Goal: Transaction & Acquisition: Obtain resource

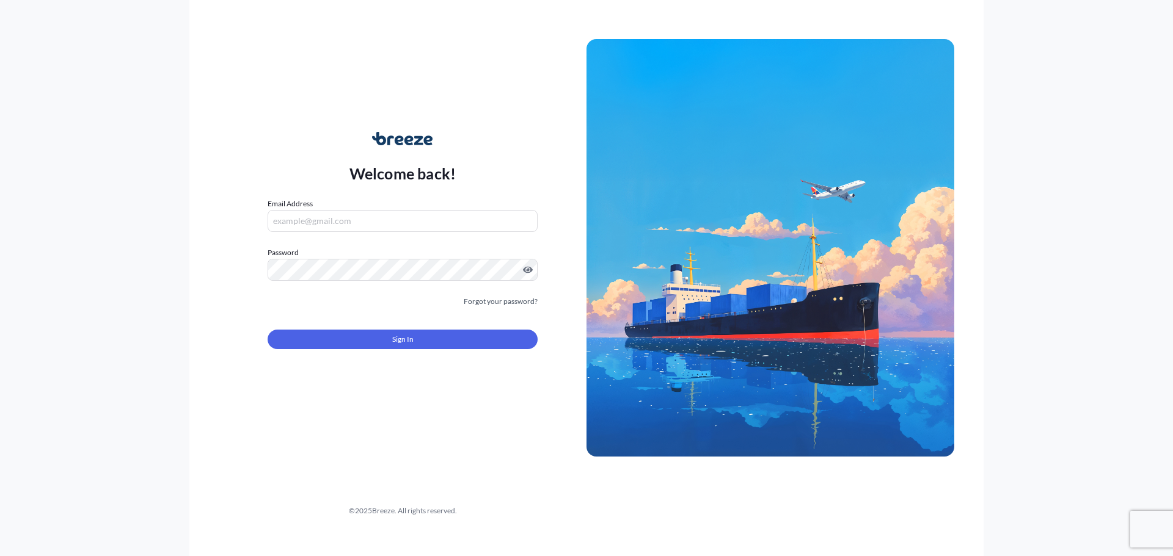
type input "[PERSON_NAME][EMAIL_ADDRESS][DOMAIN_NAME]"
click at [360, 343] on button "Sign In" at bounding box center [403, 340] width 270 height 20
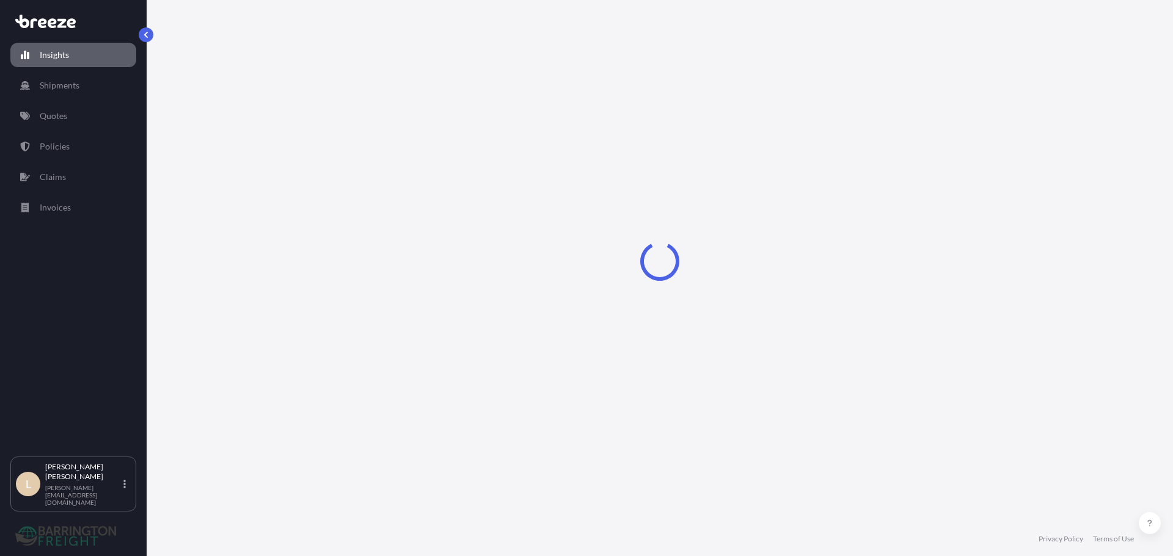
select select "2025"
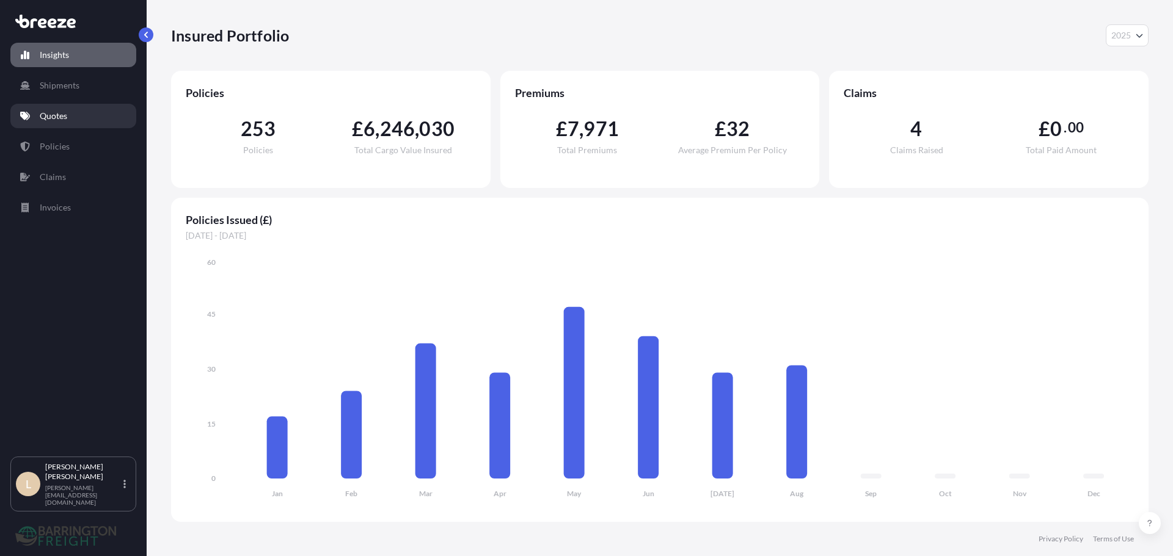
click at [68, 114] on link "Quotes" at bounding box center [73, 116] width 126 height 24
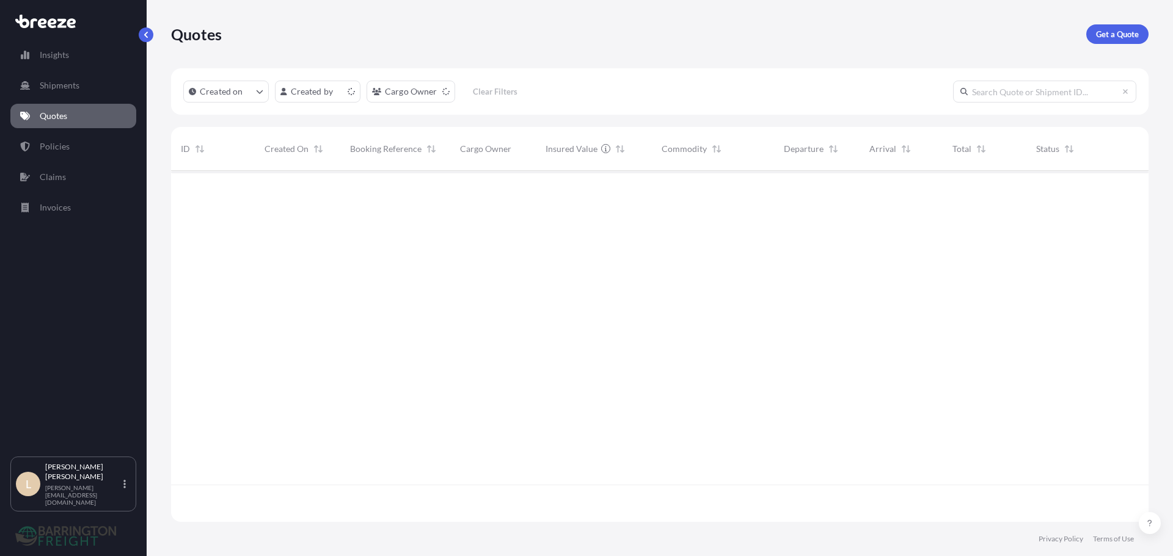
scroll to position [349, 968]
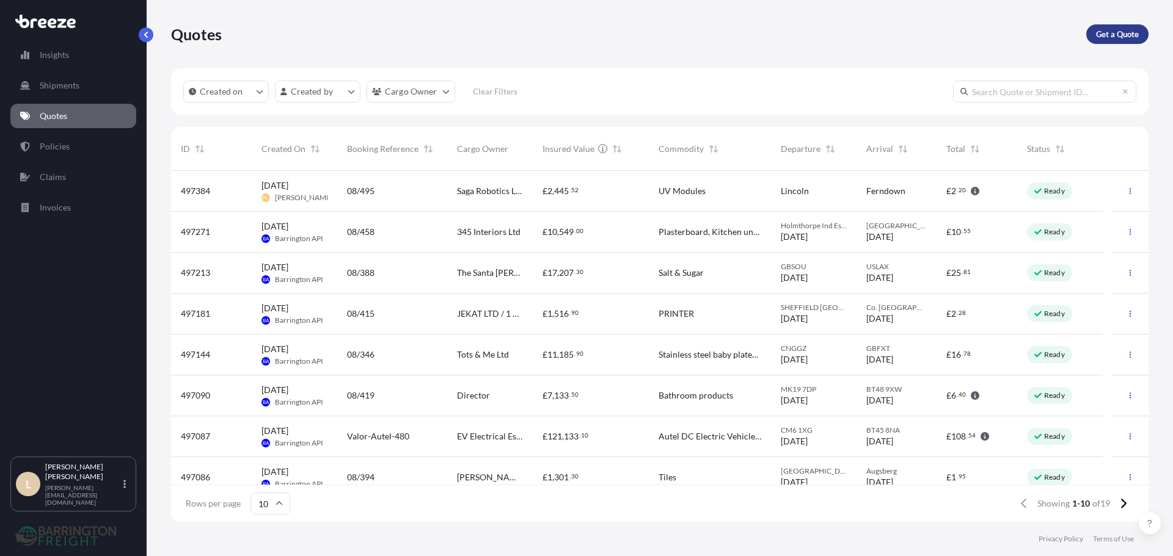
click at [1093, 35] on link "Get a Quote" at bounding box center [1117, 34] width 62 height 20
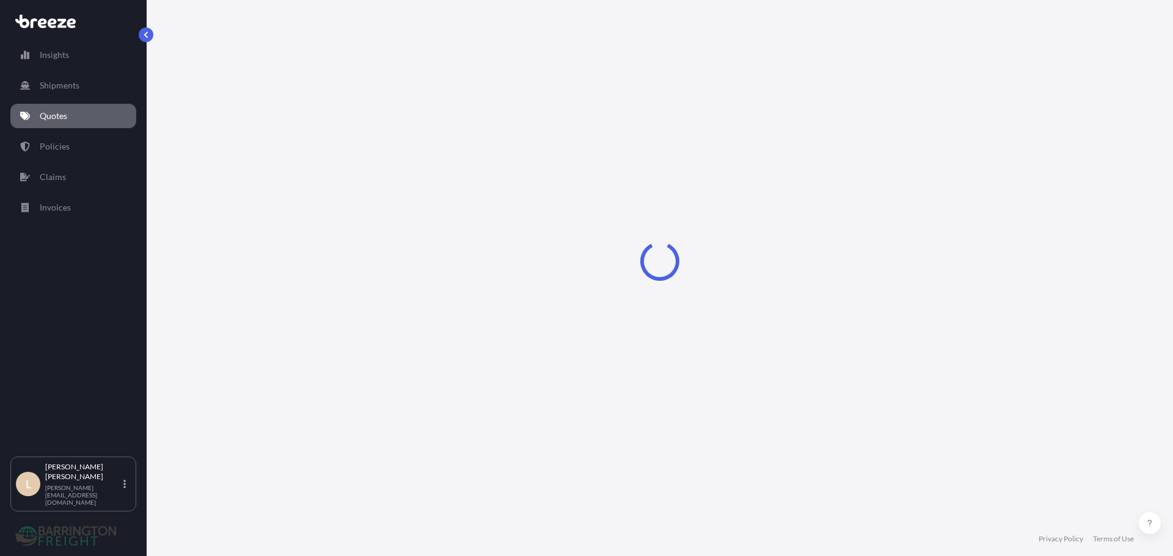
select select "Sea"
select select "1"
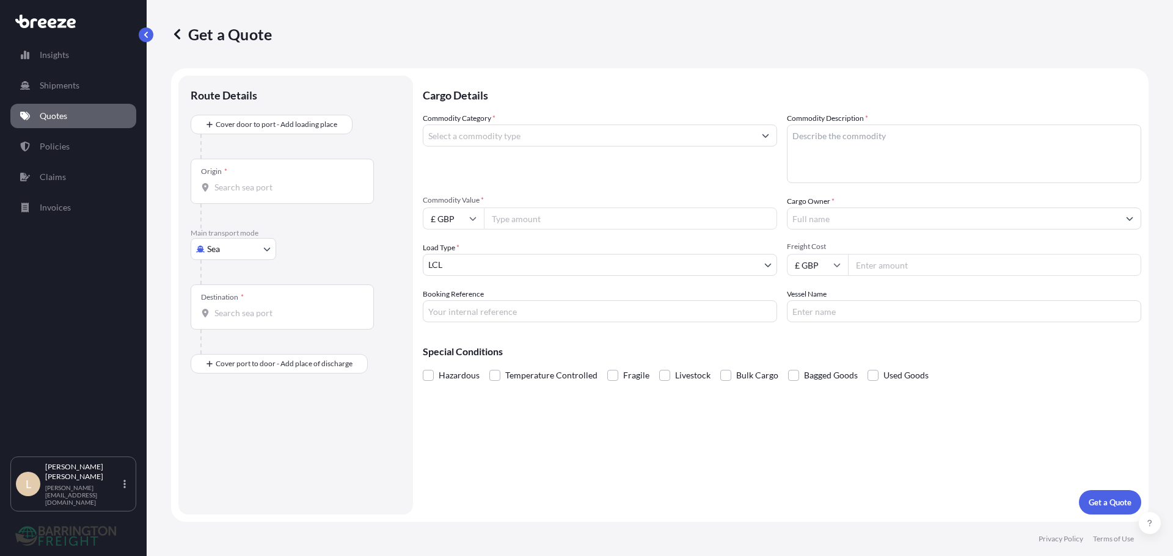
click at [271, 247] on body "Insights Shipments Quotes Policies Claims Invoices L Lee Pottle [EMAIL_ADDRESS]…" at bounding box center [586, 278] width 1173 height 556
click at [234, 320] on div "Road" at bounding box center [233, 325] width 76 height 22
select select "Road"
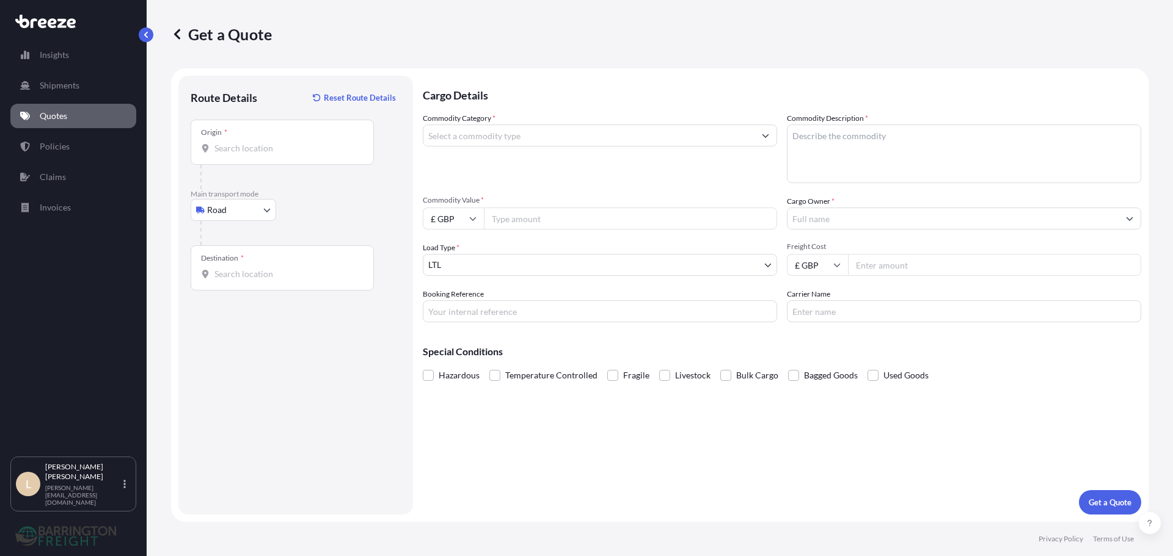
click at [538, 136] on input "Commodity Category *" at bounding box center [588, 136] width 331 height 22
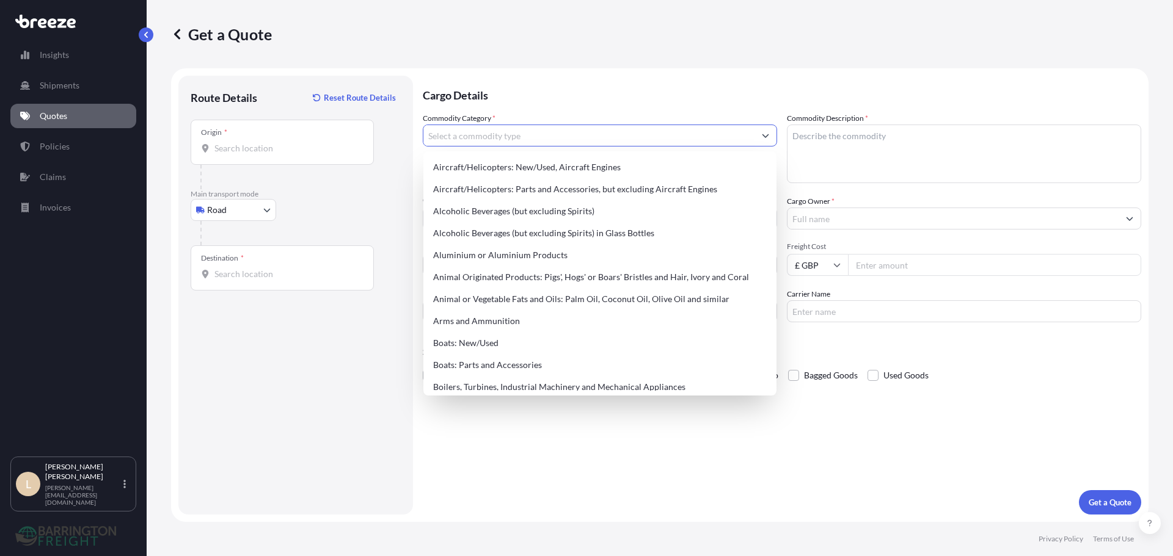
type input "a"
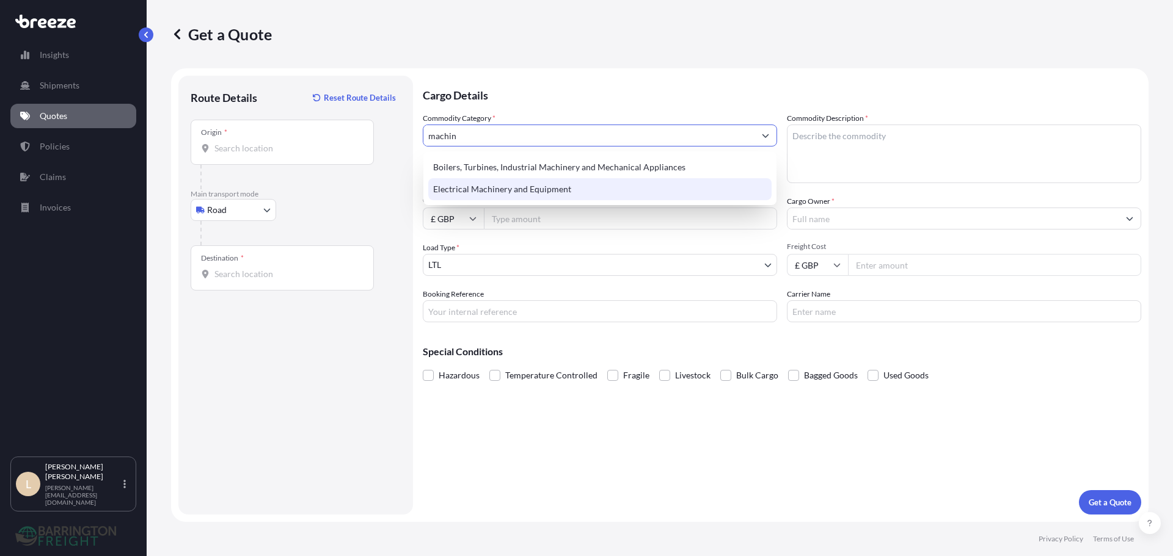
click at [530, 180] on div "Electrical Machinery and Equipment" at bounding box center [599, 189] width 343 height 22
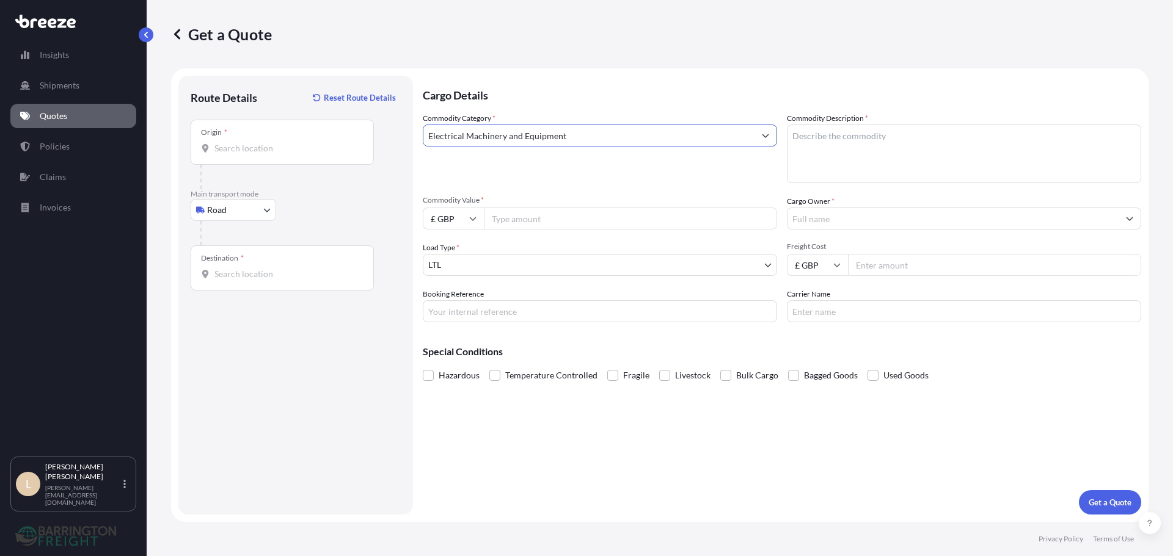
type input "Electrical Machinery and Equipment"
click at [831, 147] on textarea "Commodity Description *" at bounding box center [964, 154] width 354 height 59
drag, startPoint x: 840, startPoint y: 137, endPoint x: 752, endPoint y: 134, distance: 88.0
click at [752, 134] on div "Commodity Category * Electrical Machinery and Equipment Commodity Description *…" at bounding box center [782, 217] width 718 height 210
type textarea "Machinery"
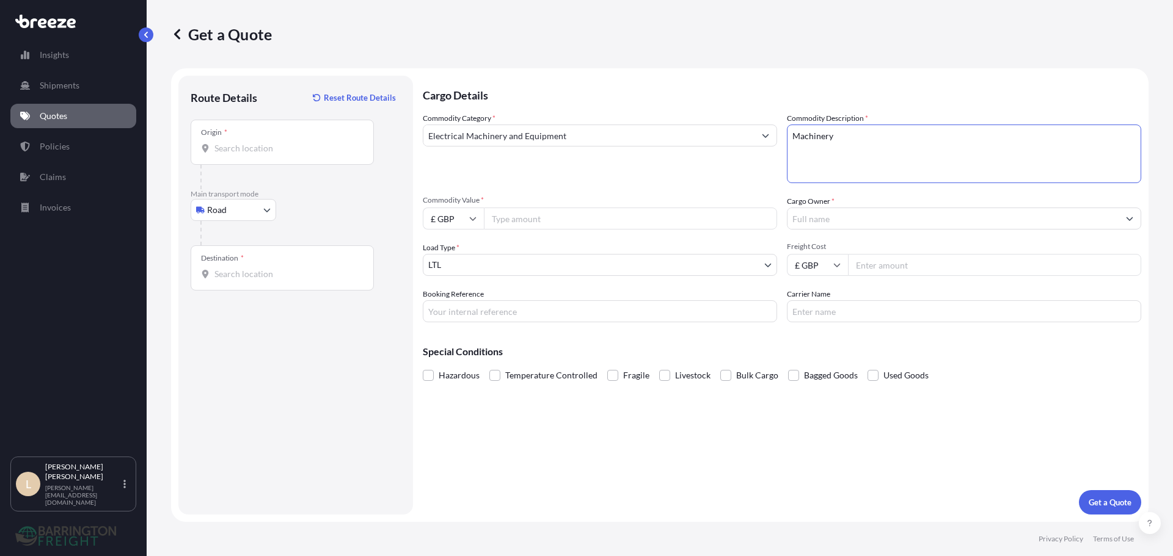
click at [847, 222] on input "Cargo Owner *" at bounding box center [952, 219] width 331 height 22
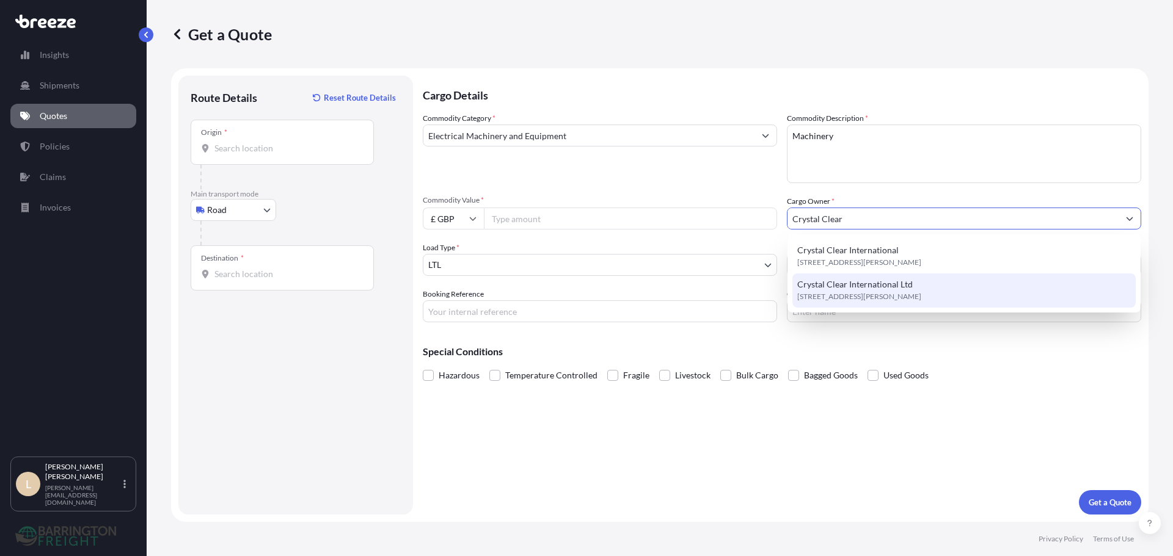
click at [860, 277] on div "Crystal Clear International Ltd [STREET_ADDRESS][PERSON_NAME]" at bounding box center [963, 291] width 343 height 34
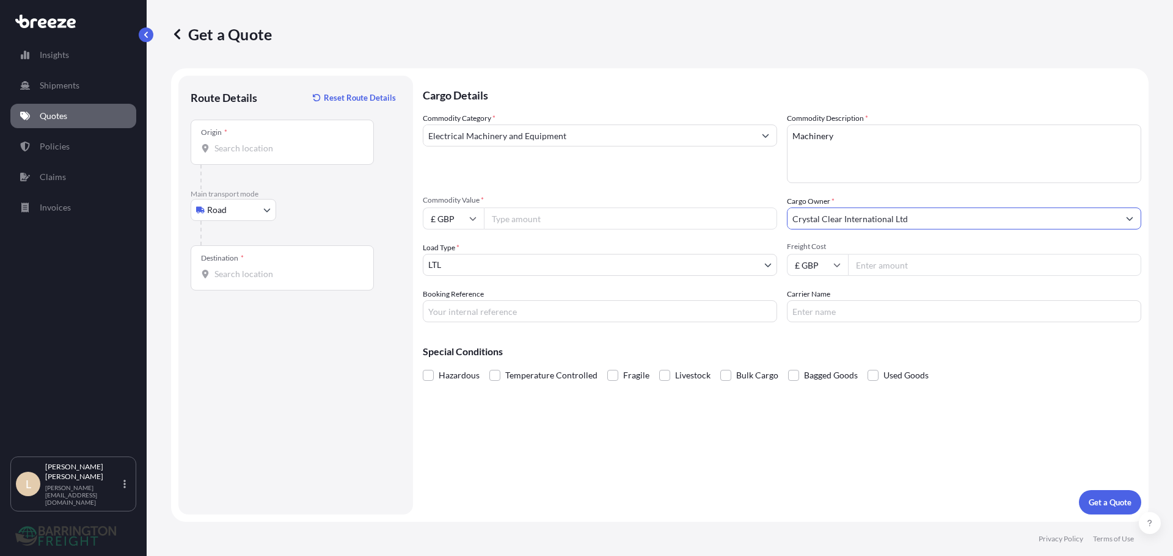
type input "Crystal Clear International Ltd"
click at [277, 148] on input "Origin *" at bounding box center [286, 148] width 144 height 12
paste input "L1 9AA"
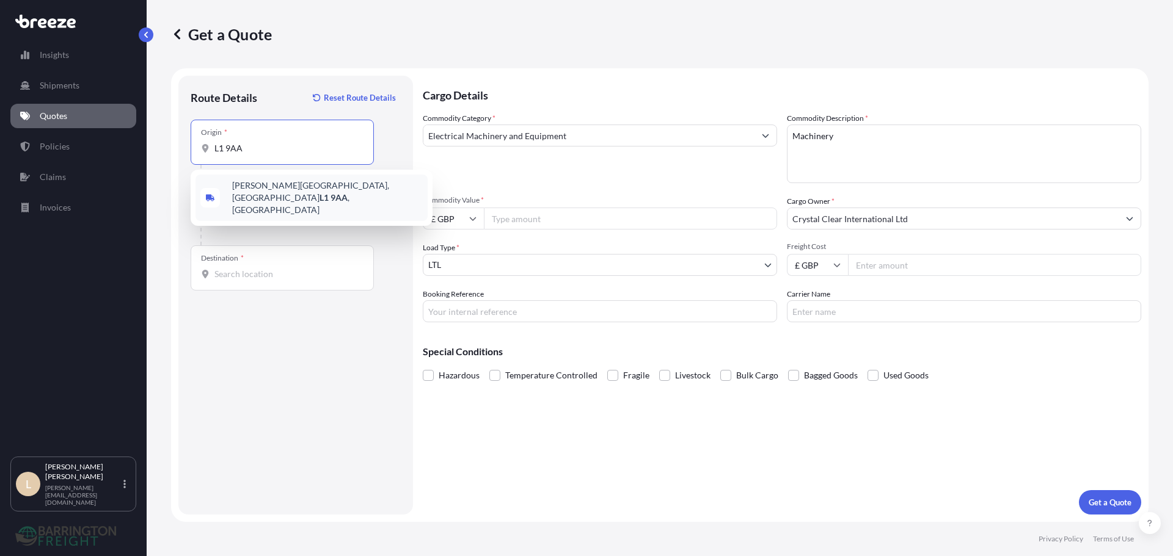
click at [266, 186] on span "[PERSON_NAME][STREET_ADDRESS]" at bounding box center [327, 198] width 191 height 37
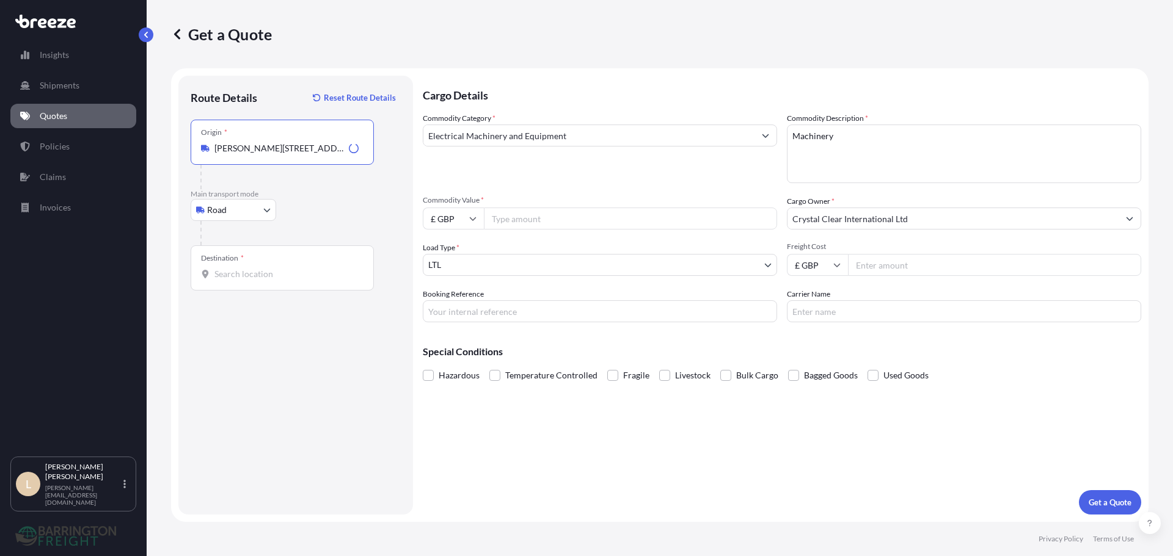
type input "[PERSON_NAME][STREET_ADDRESS]"
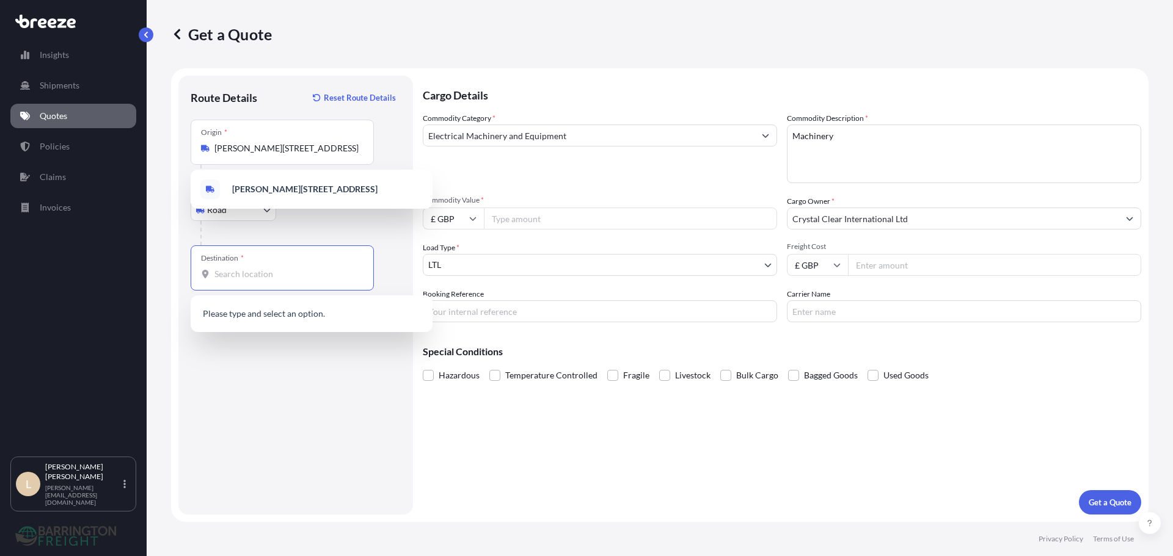
click at [255, 269] on input "Destination *" at bounding box center [286, 274] width 144 height 12
paste input "SWQ3542"
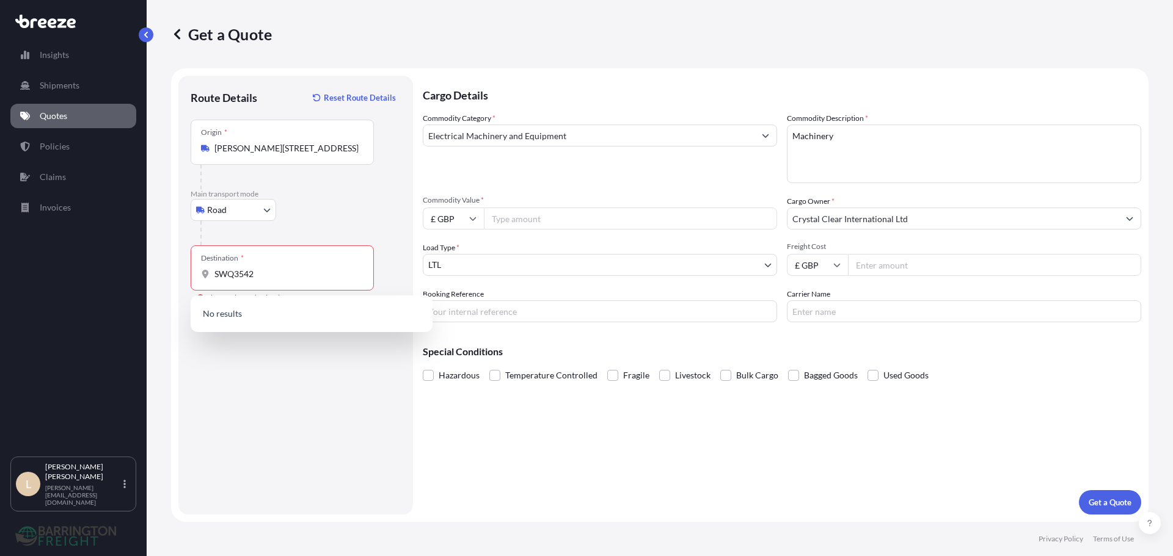
click at [233, 360] on div "Route Details Reset Route Details Place of loading Road Road Rail Origin * [PER…" at bounding box center [296, 295] width 210 height 415
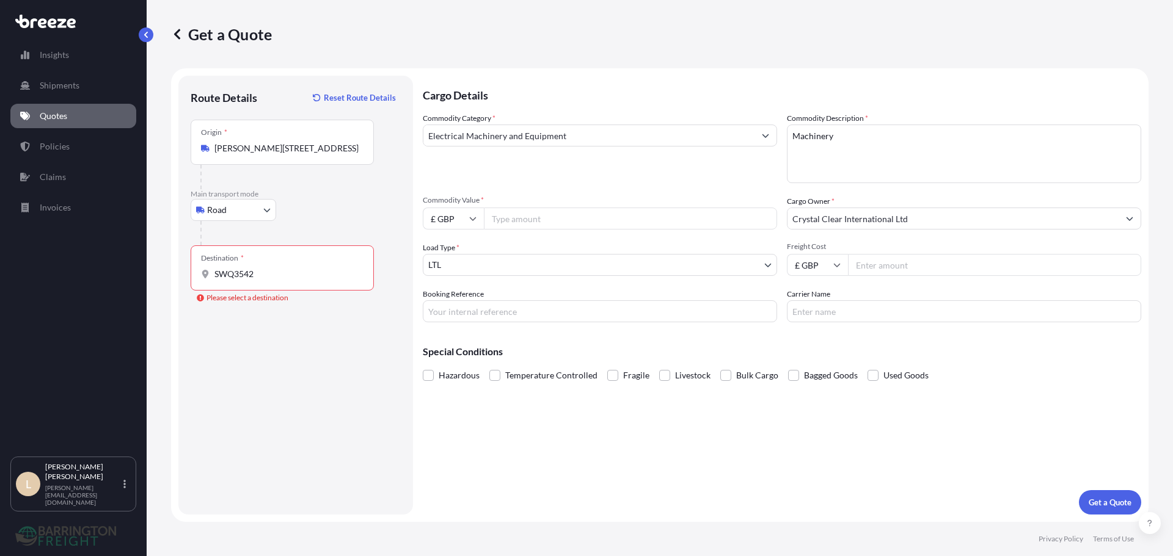
click at [286, 265] on div "Destination * SWQ3542" at bounding box center [282, 268] width 183 height 45
click at [286, 268] on input "SWQ3542" at bounding box center [286, 274] width 144 height 12
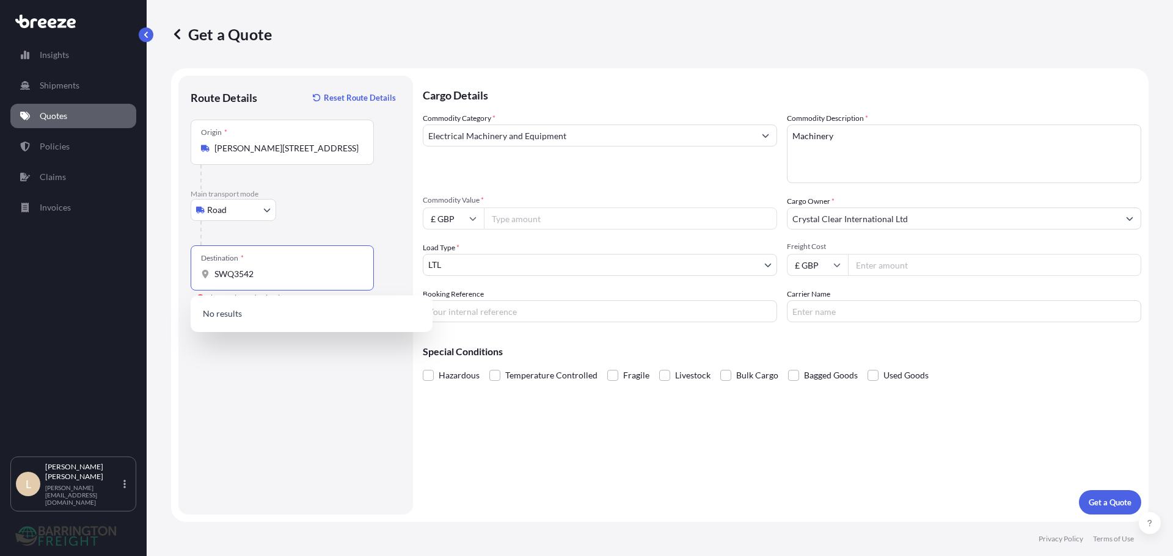
click at [284, 268] on input "SWQ3542" at bounding box center [286, 274] width 144 height 12
drag, startPoint x: 284, startPoint y: 268, endPoint x: 194, endPoint y: 264, distance: 89.9
click at [194, 264] on div "Destination * SWQ3542" at bounding box center [282, 268] width 183 height 45
click at [214, 268] on input "SWQ3542" at bounding box center [286, 274] width 144 height 12
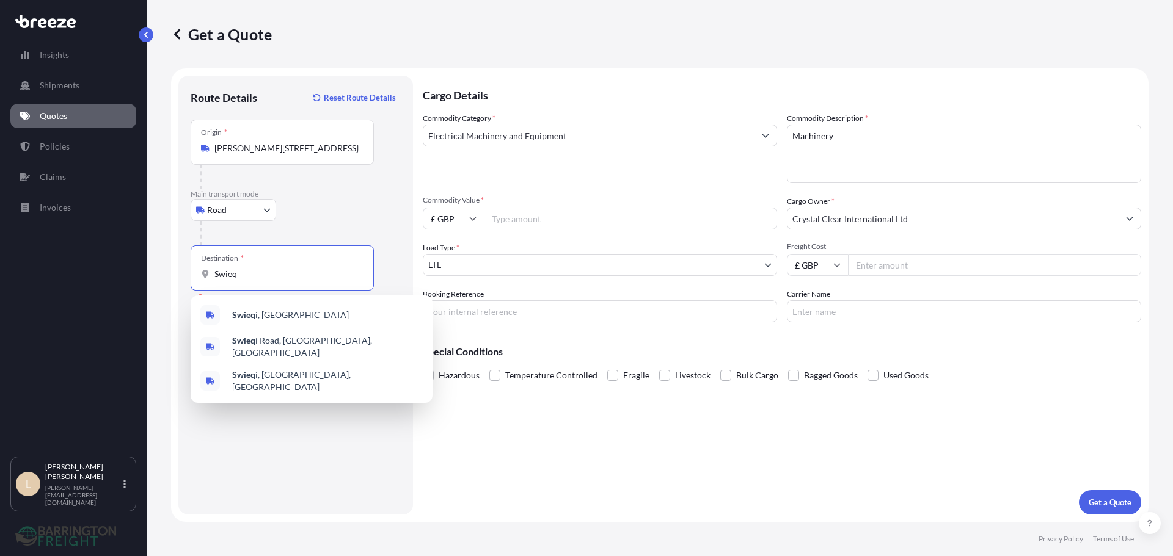
click at [271, 313] on span "Swieq i, [GEOGRAPHIC_DATA]" at bounding box center [290, 315] width 117 height 12
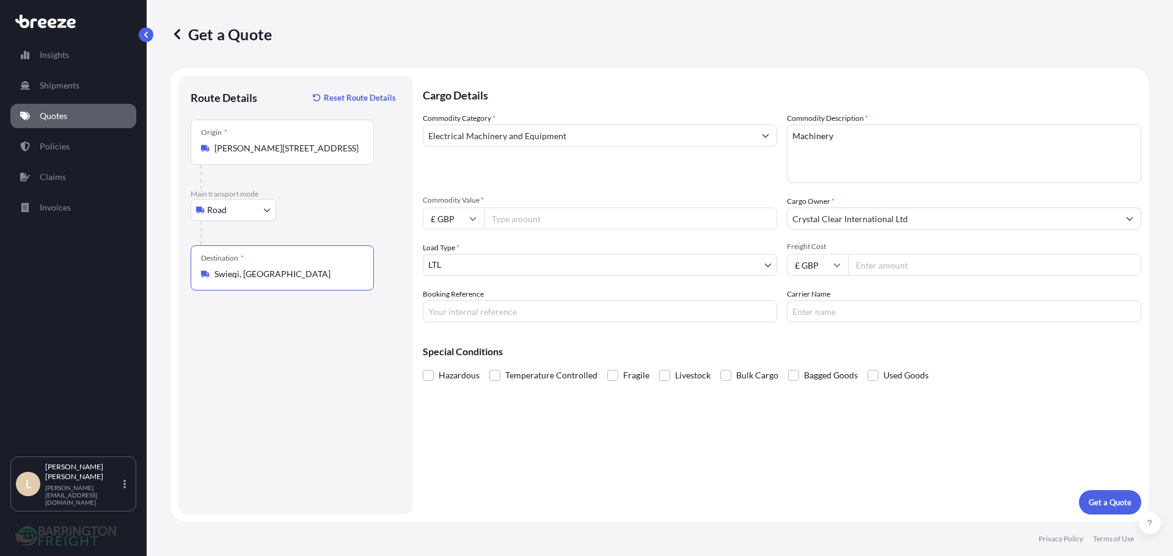
type input "Swieqi, [GEOGRAPHIC_DATA]"
click at [891, 275] on input "Freight Cost" at bounding box center [994, 265] width 293 height 22
click at [562, 213] on input "Commodity Value *" at bounding box center [630, 219] width 293 height 22
type input "2000"
click at [534, 167] on div "Commodity Category * Electrical Machinery and Equipment" at bounding box center [600, 147] width 354 height 71
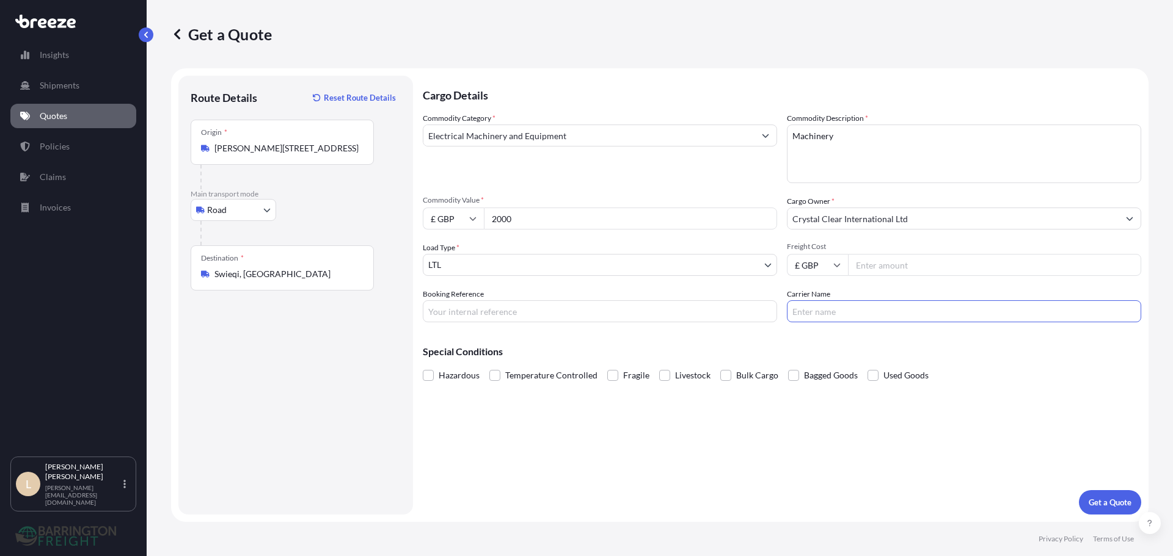
click at [847, 315] on input "Carrier Name" at bounding box center [964, 312] width 354 height 22
type input "Barrington Freight"
click at [1110, 500] on p "Get a Quote" at bounding box center [1109, 503] width 43 height 12
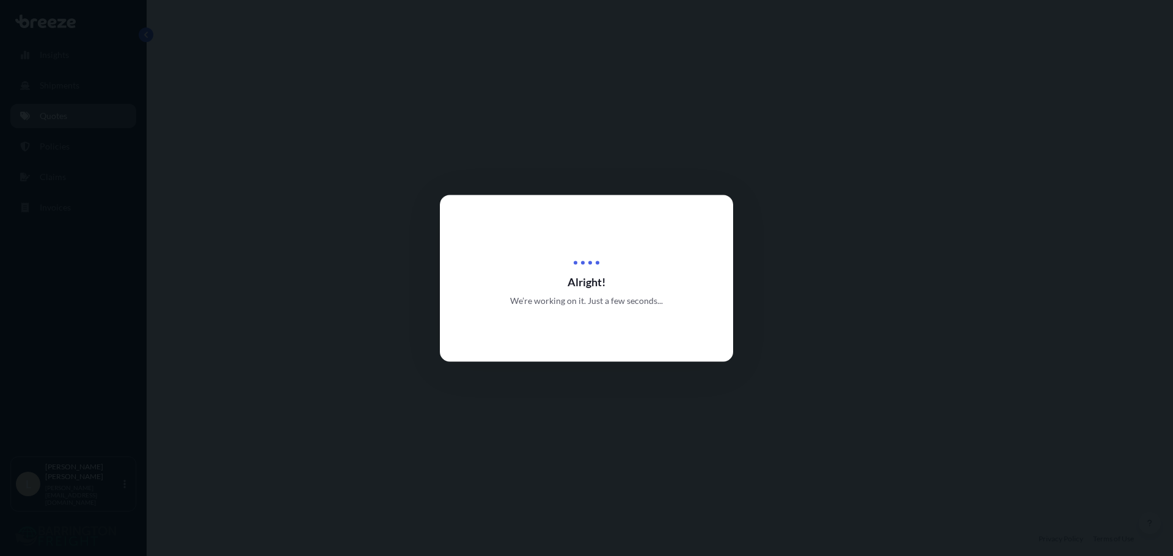
select select "Road"
select select "1"
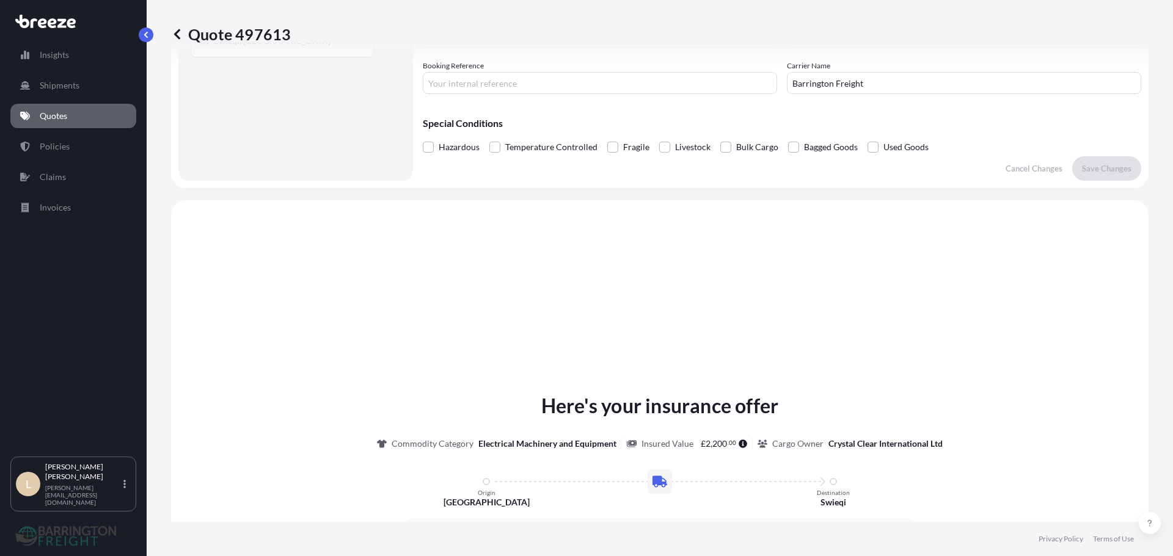
scroll to position [368, 0]
